Goal: Transaction & Acquisition: Purchase product/service

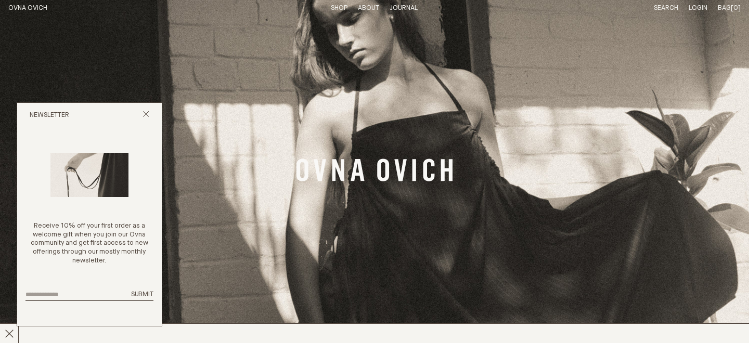
click at [342, 8] on link "Shop" at bounding box center [339, 8] width 17 height 7
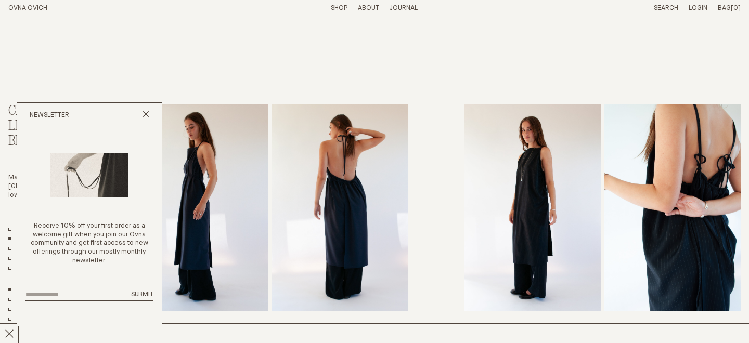
click at [147, 111] on icon "Close popup" at bounding box center [146, 114] width 7 height 7
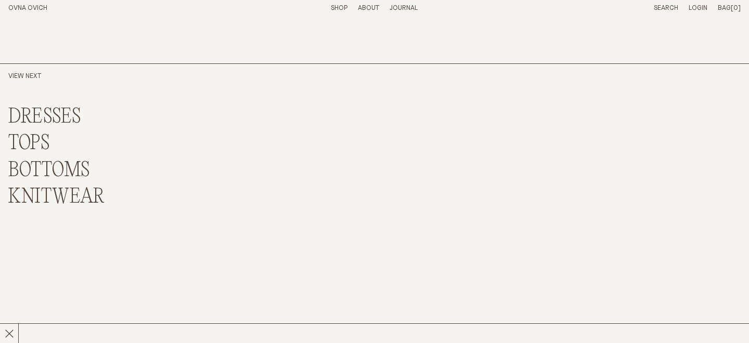
scroll to position [2659, 0]
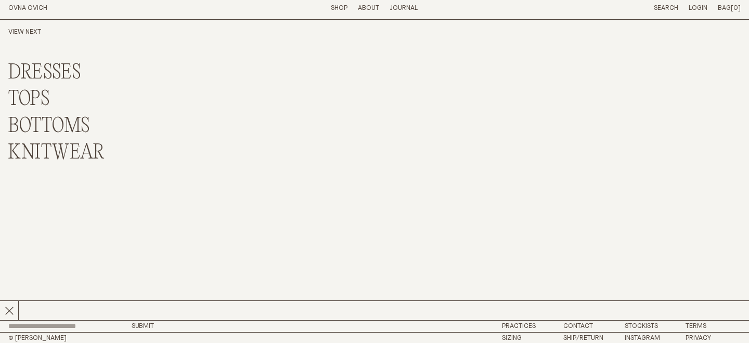
click at [65, 156] on link "KNITWEAR" at bounding box center [56, 153] width 96 height 22
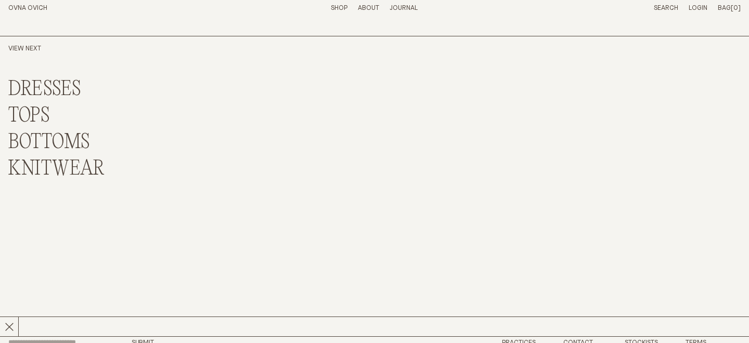
scroll to position [344, 0]
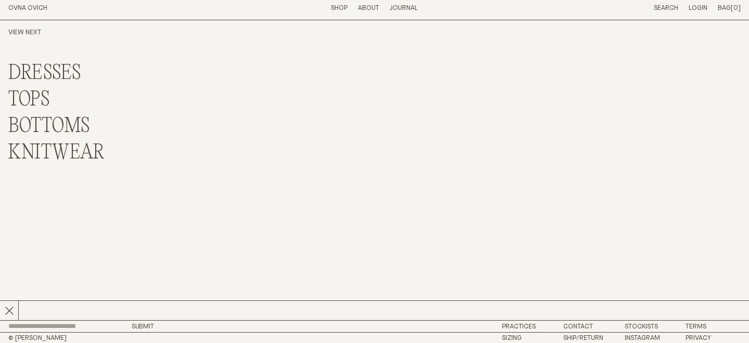
click at [43, 95] on link "TOPS" at bounding box center [29, 100] width 42 height 22
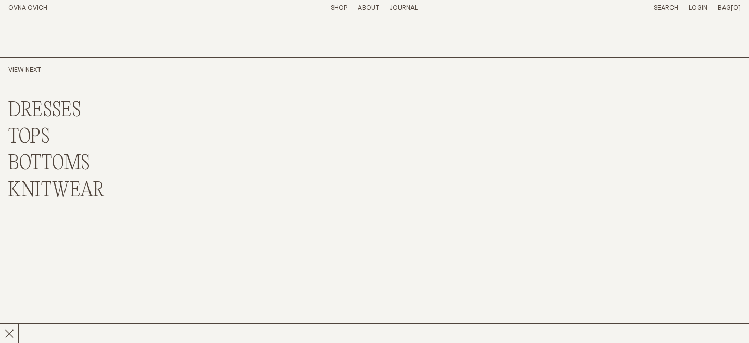
scroll to position [2668, 0]
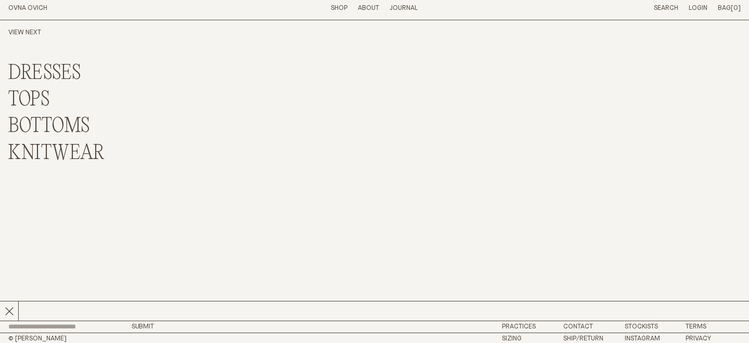
click at [46, 77] on link "DRESSES" at bounding box center [44, 73] width 73 height 22
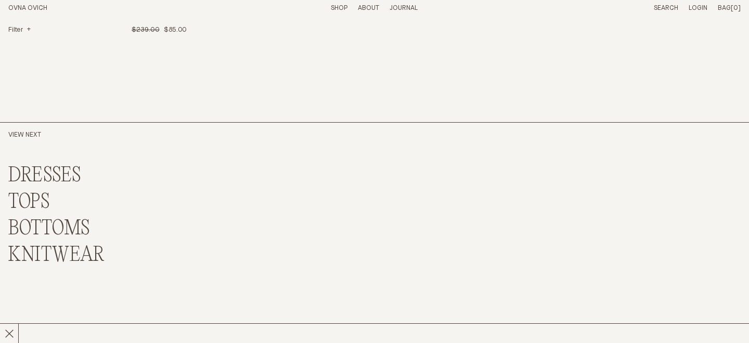
scroll to position [1612, 0]
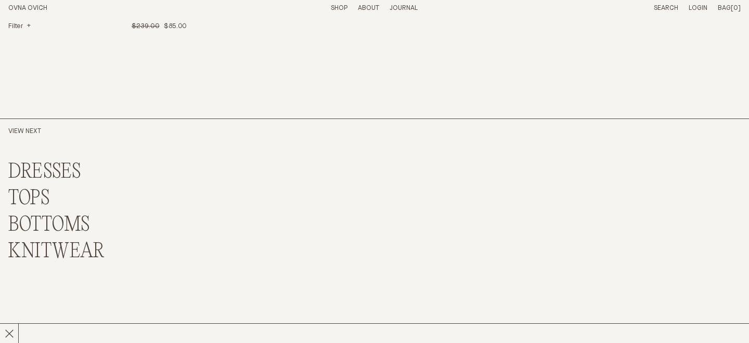
click at [34, 222] on link "BOTTOMS" at bounding box center [49, 225] width 82 height 22
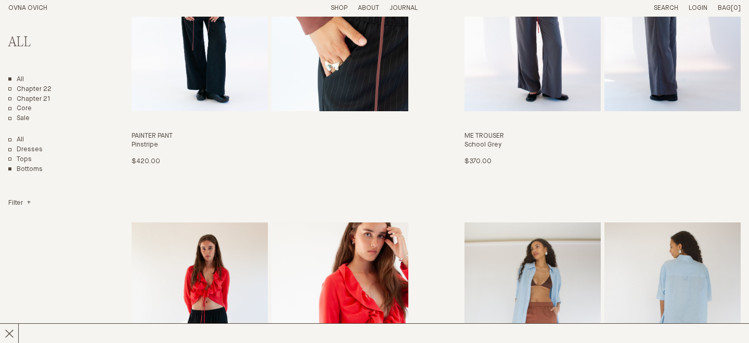
scroll to position [364, 0]
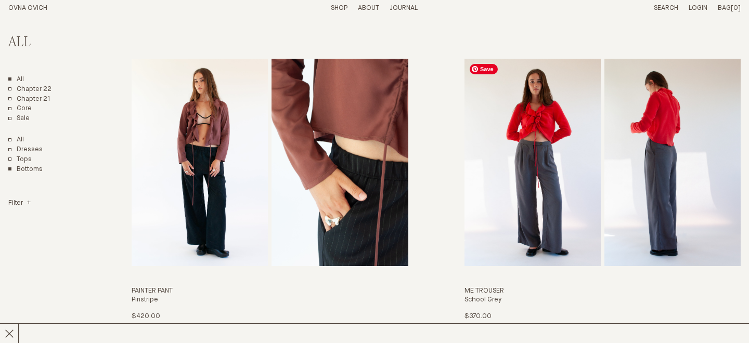
click at [522, 140] on img "Me Trouser" at bounding box center [533, 163] width 136 height 208
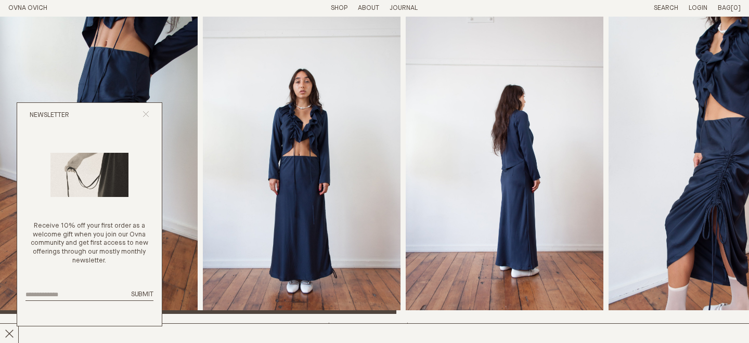
click at [147, 113] on icon "Close popup" at bounding box center [146, 114] width 7 height 7
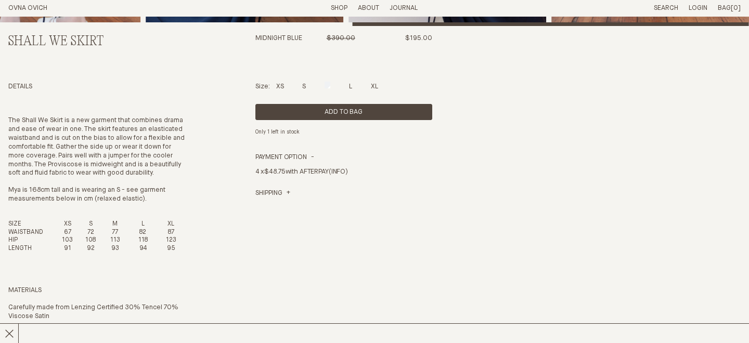
scroll to position [288, 0]
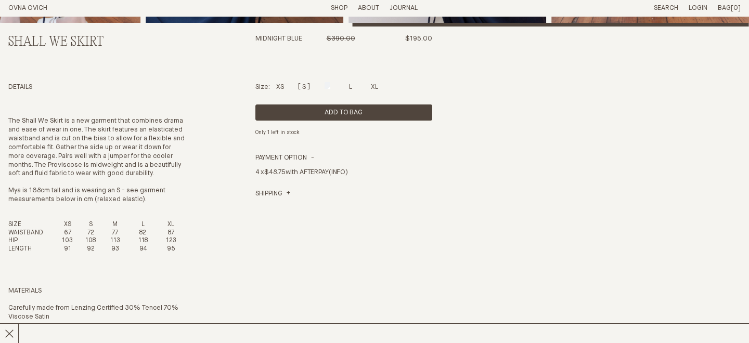
click at [306, 86] on div at bounding box center [304, 85] width 4 height 7
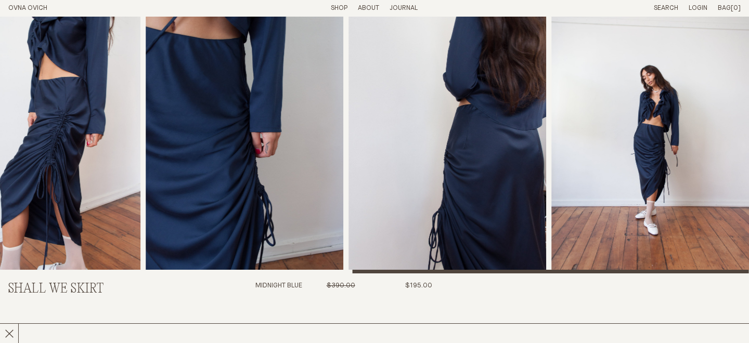
scroll to position [0, 0]
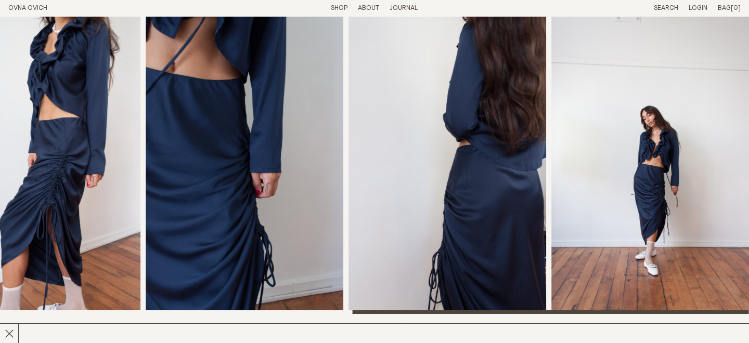
click at [97, 215] on img "4 / 7" at bounding box center [42, 166] width 198 height 298
click at [207, 196] on img "5 / 7" at bounding box center [245, 166] width 198 height 298
click at [338, 4] on li "Shop" at bounding box center [339, 8] width 17 height 9
click at [346, 9] on link "Shop" at bounding box center [339, 8] width 17 height 7
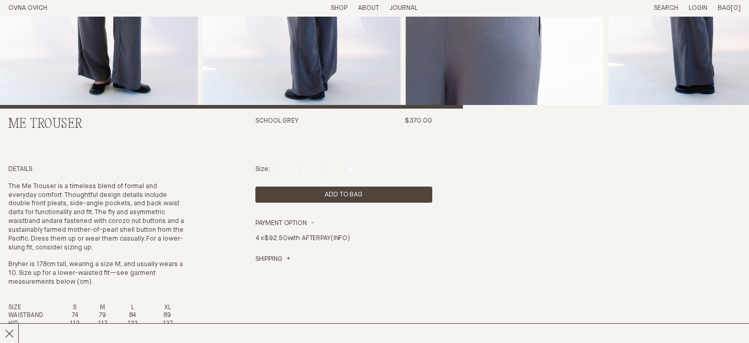
scroll to position [364, 0]
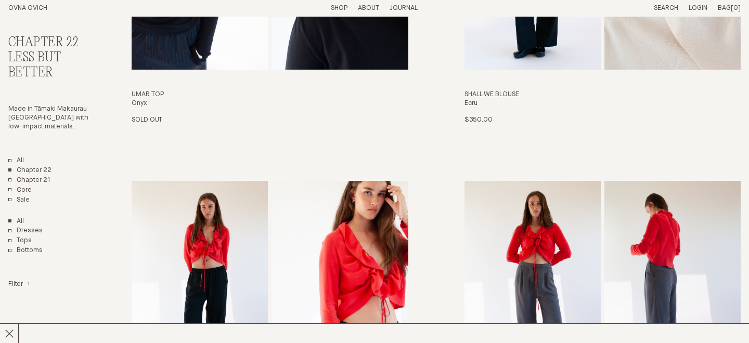
scroll to position [498, 0]
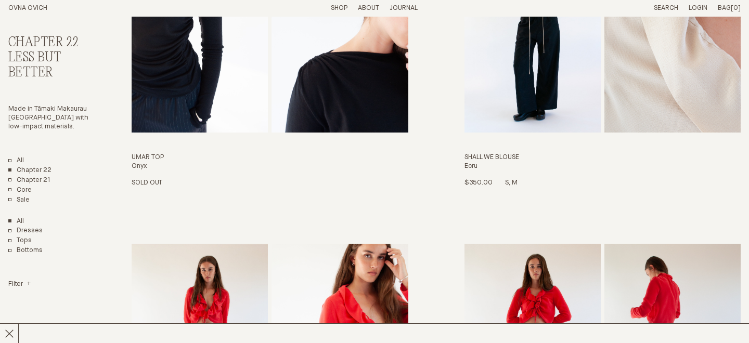
click at [564, 121] on img "Shall We Blouse" at bounding box center [533, 29] width 136 height 208
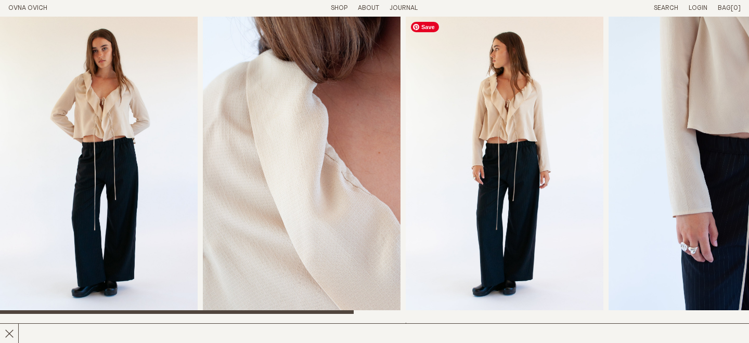
click at [533, 175] on img "3 / 8" at bounding box center [505, 166] width 198 height 298
click at [123, 183] on img "1 / 8" at bounding box center [99, 166] width 198 height 298
